Goal: Book appointment/travel/reservation

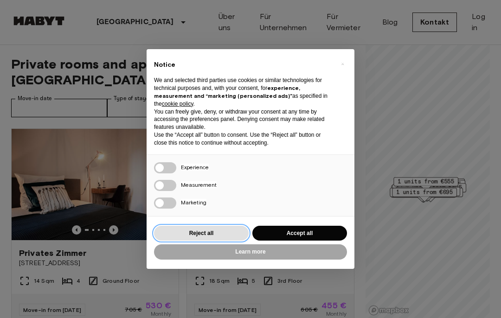
click at [206, 234] on button "Reject all" at bounding box center [201, 233] width 95 height 15
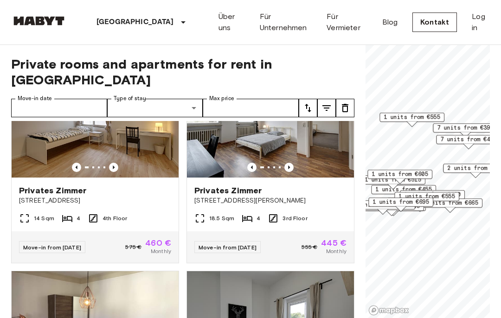
scroll to position [677, 0]
click at [218, 26] on link "Über uns" at bounding box center [231, 22] width 26 height 22
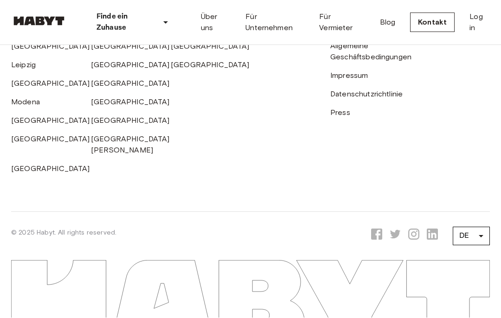
scroll to position [3102, 0]
click at [27, 144] on link "[GEOGRAPHIC_DATA]" at bounding box center [50, 139] width 79 height 9
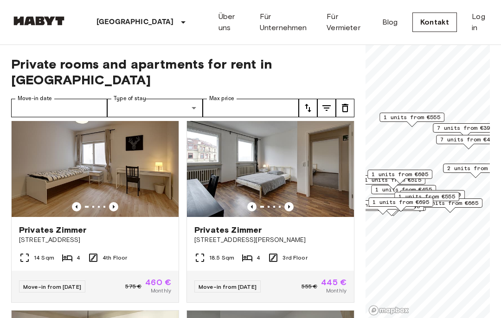
scroll to position [639, 0]
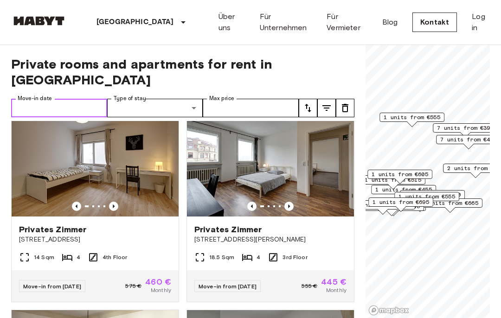
click at [63, 104] on input "Move-in date" at bounding box center [59, 108] width 96 height 19
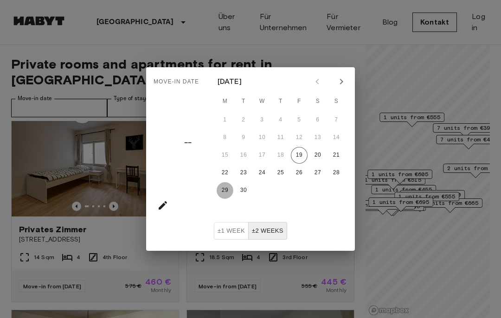
click at [224, 198] on button "29" at bounding box center [225, 190] width 17 height 17
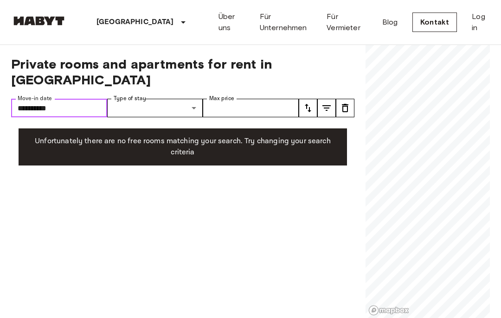
click at [69, 109] on input "**********" at bounding box center [59, 108] width 96 height 19
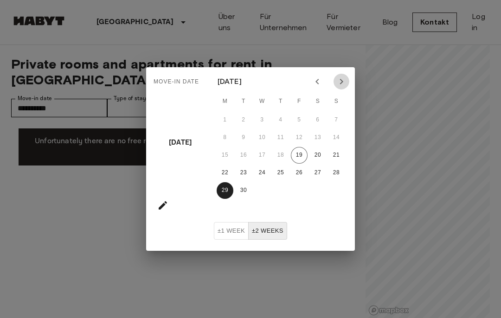
click at [343, 80] on icon "Next month" at bounding box center [341, 81] width 11 height 11
click at [311, 118] on button "4" at bounding box center [317, 120] width 17 height 17
type input "**********"
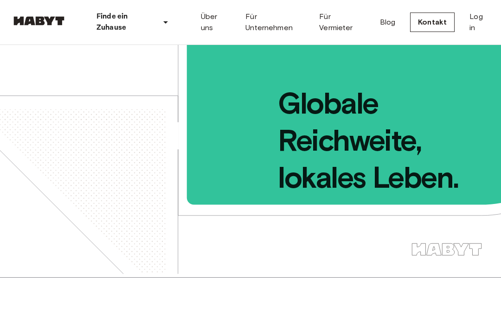
scroll to position [2515, 0]
